Goal: Task Accomplishment & Management: Complete application form

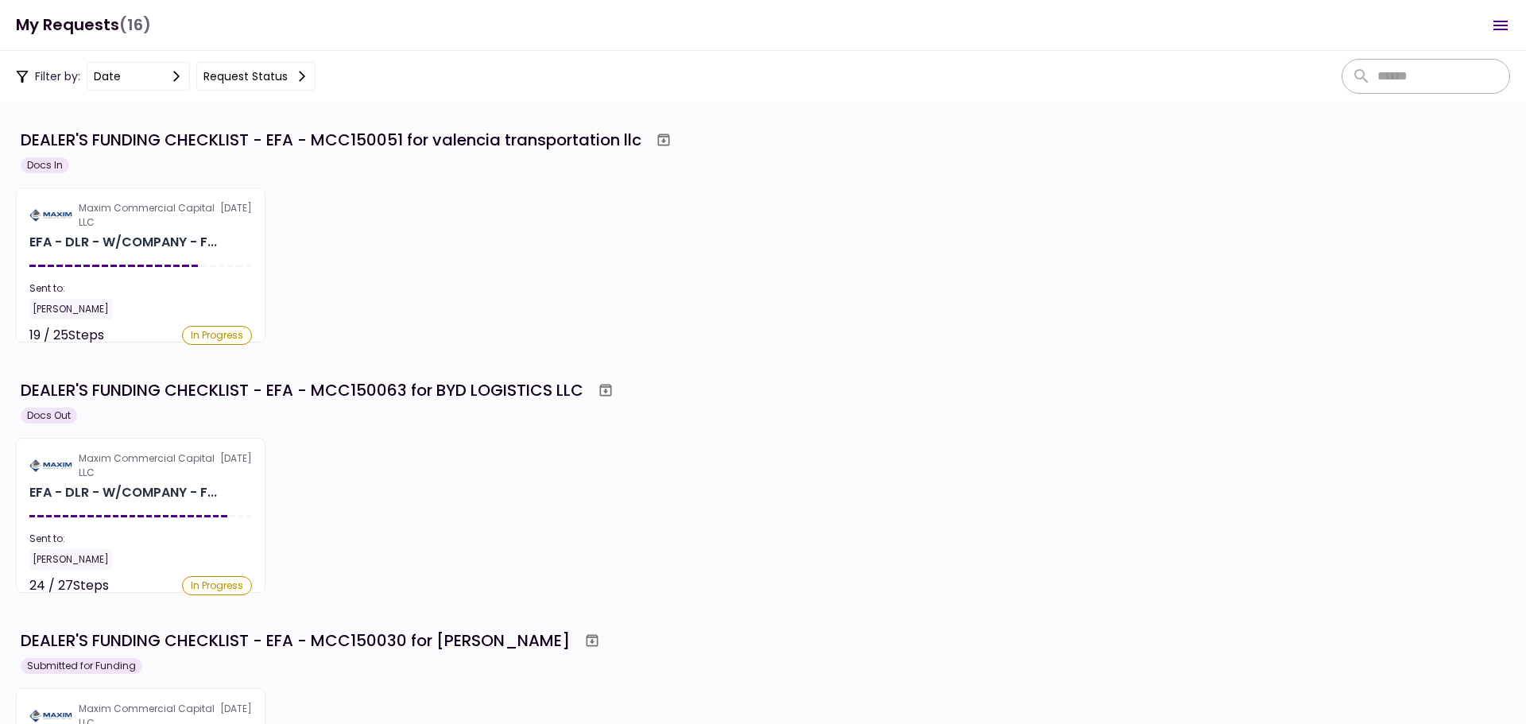
click at [531, 443] on div "Maxim Commercial Capital LLC [DATE] EFA - DLR - W/COMPANY - F... Sent to: [PERS…" at bounding box center [763, 515] width 1494 height 155
click at [103, 435] on div "DEALER'S FUNDING CHECKLIST - EFA - MCC150063 for BYD LOGISTICS LLC Docs Out Max…" at bounding box center [763, 484] width 1494 height 217
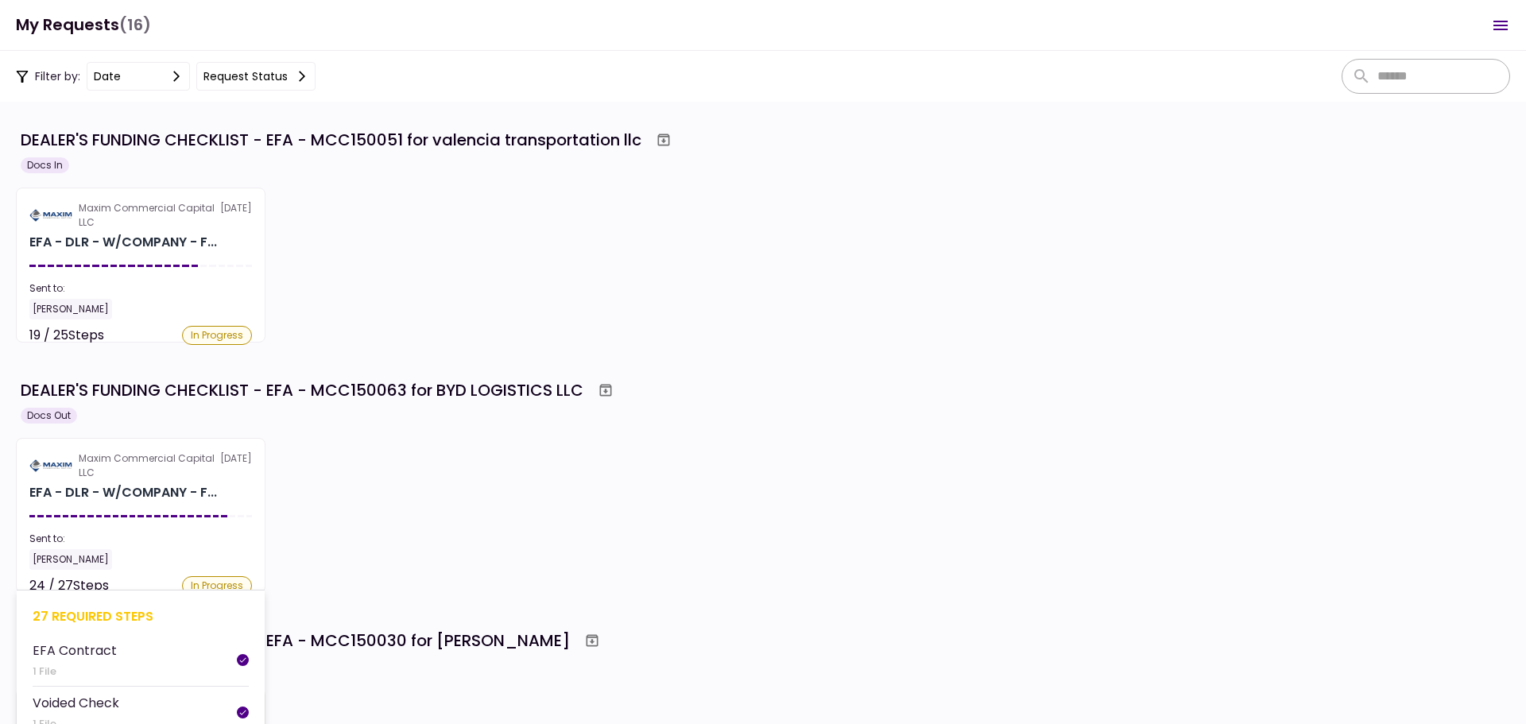
click at [110, 459] on div "Maxim Commercial Capital LLC" at bounding box center [149, 465] width 141 height 29
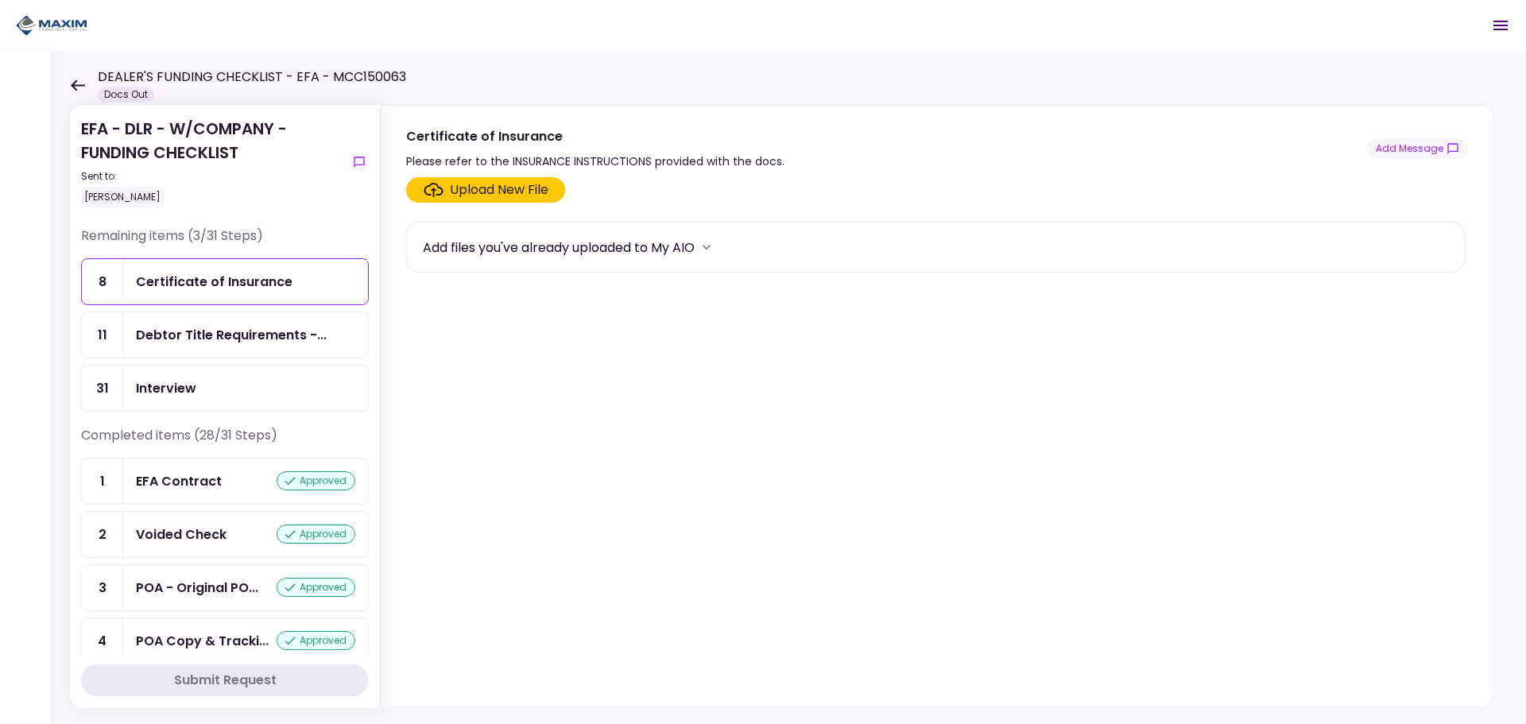
click at [262, 324] on div "Debtor Title Requirements -..." at bounding box center [245, 334] width 245 height 45
click at [214, 377] on div "Interview" at bounding box center [245, 388] width 245 height 45
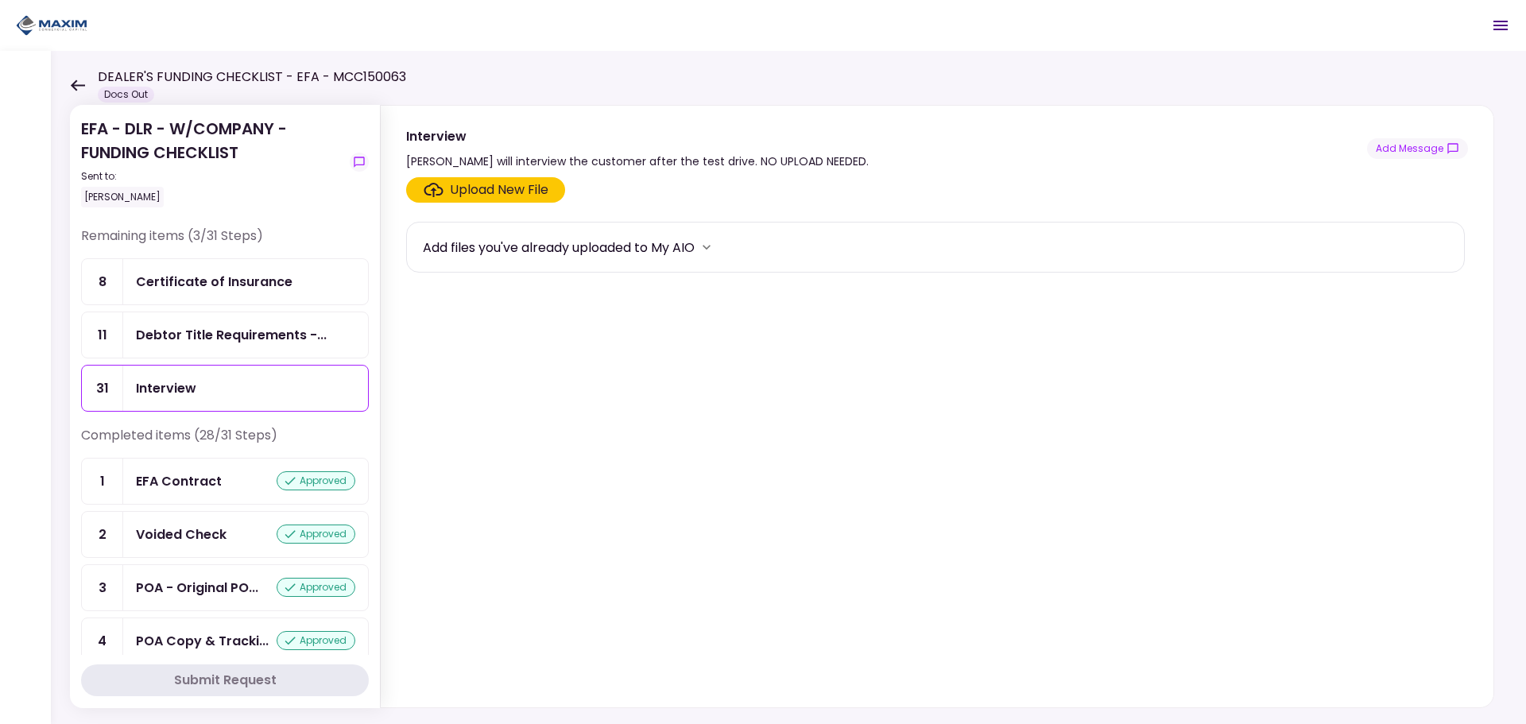
click at [207, 294] on div "Certificate of Insurance" at bounding box center [245, 281] width 245 height 45
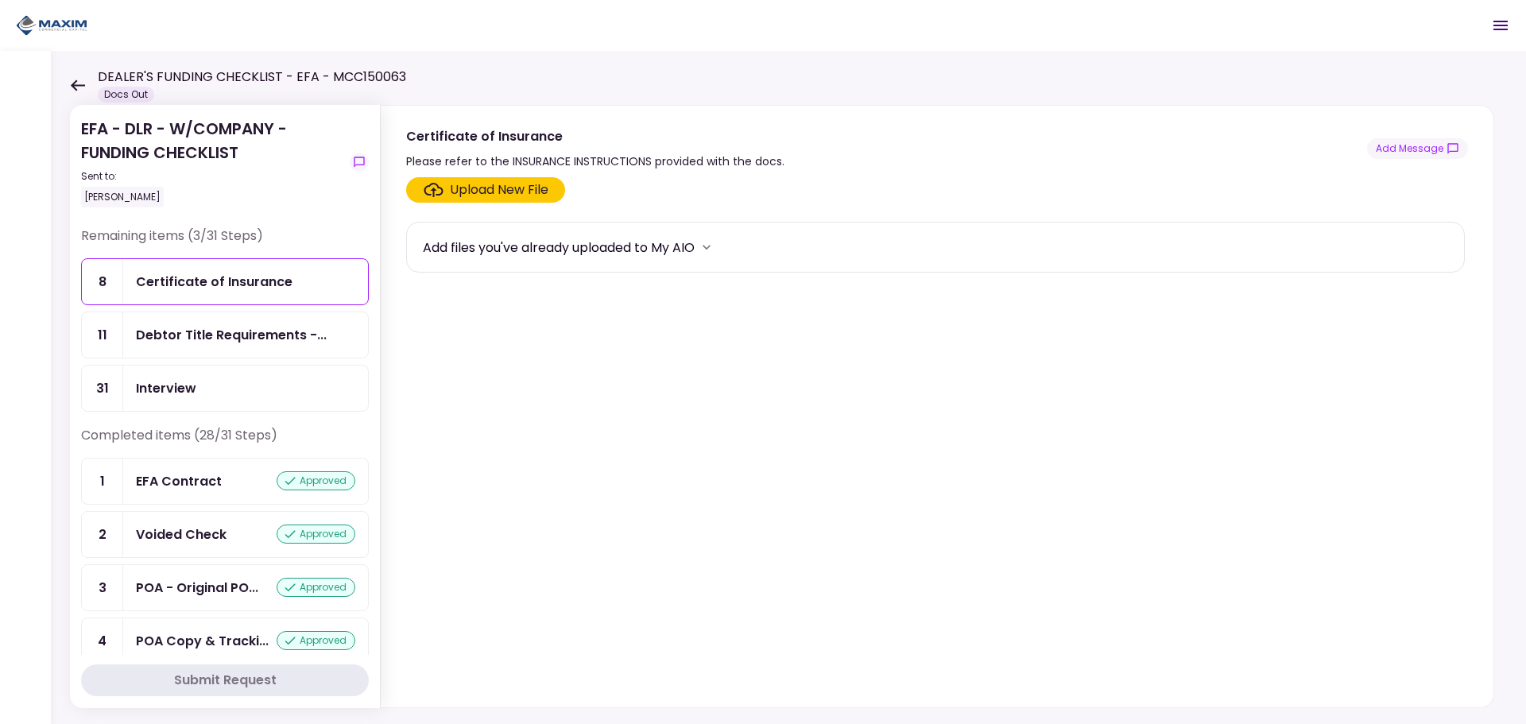
click at [540, 402] on section "Upload New File Add files you've already uploaded to My AIO" at bounding box center [937, 439] width 1062 height 524
